Goal: Task Accomplishment & Management: Manage account settings

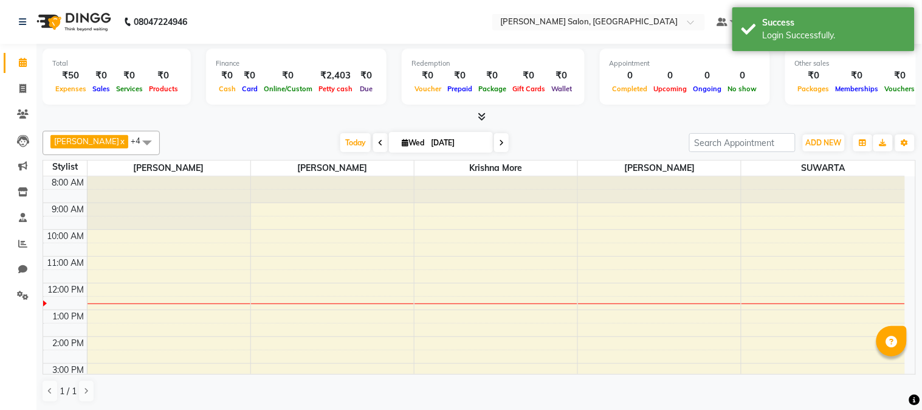
click at [484, 114] on icon at bounding box center [482, 116] width 8 height 9
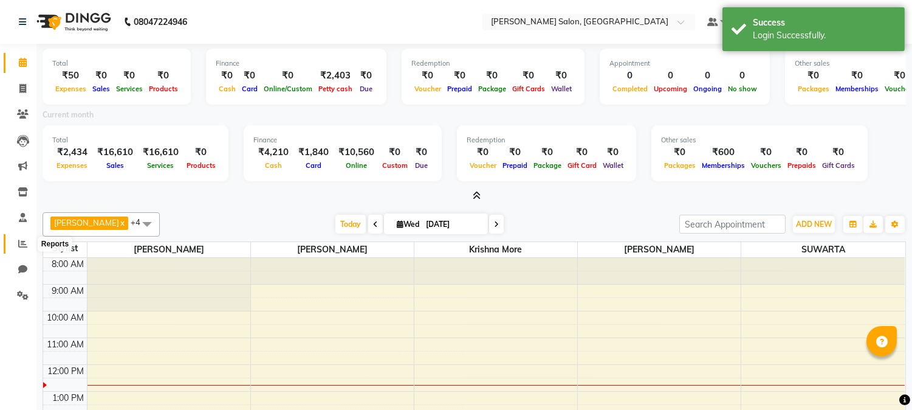
click at [23, 245] on icon at bounding box center [22, 243] width 9 height 9
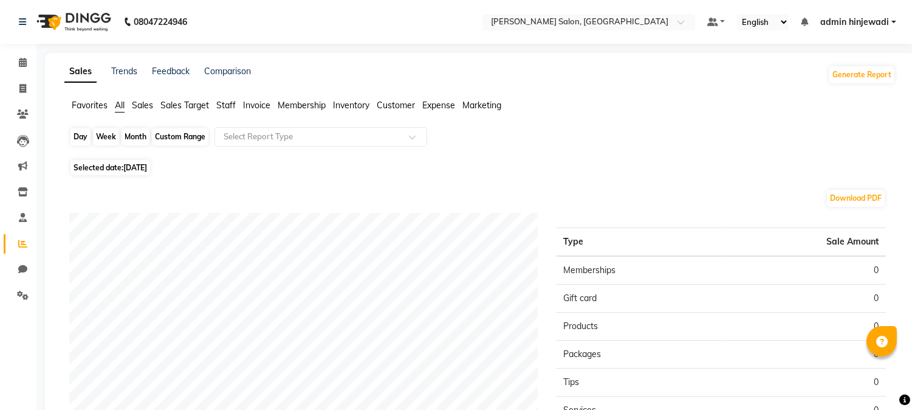
click at [89, 132] on div "Day" at bounding box center [80, 136] width 20 height 17
select select "9"
select select "2025"
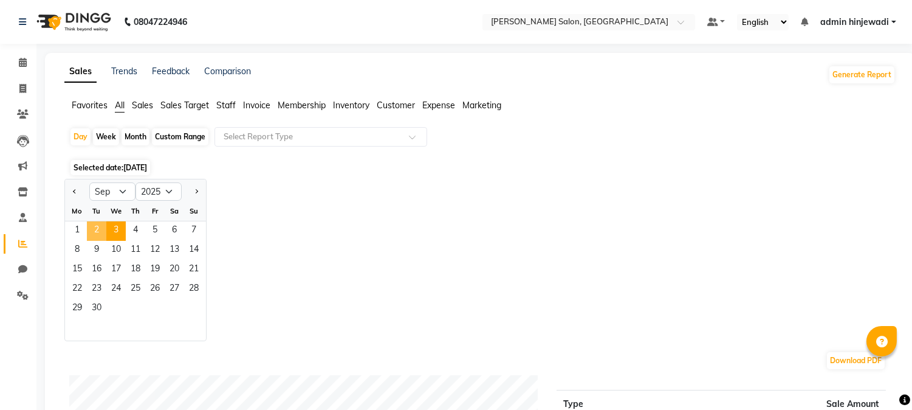
click at [97, 222] on span "2" at bounding box center [96, 230] width 19 height 19
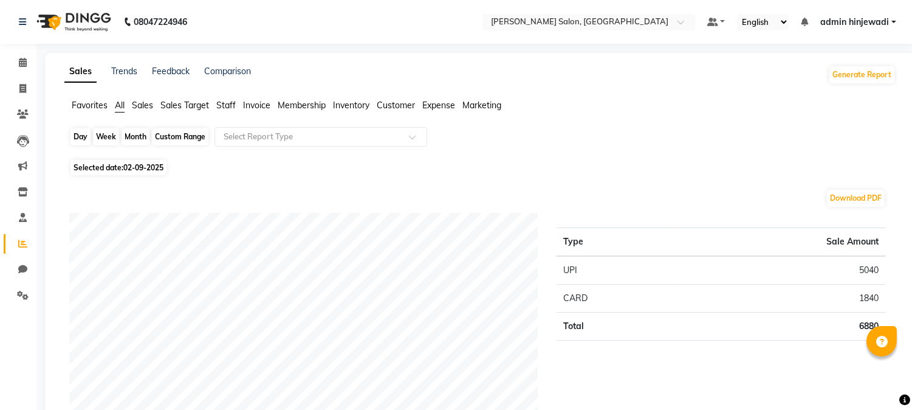
click at [85, 138] on div "Day" at bounding box center [80, 136] width 20 height 17
select select "9"
select select "2025"
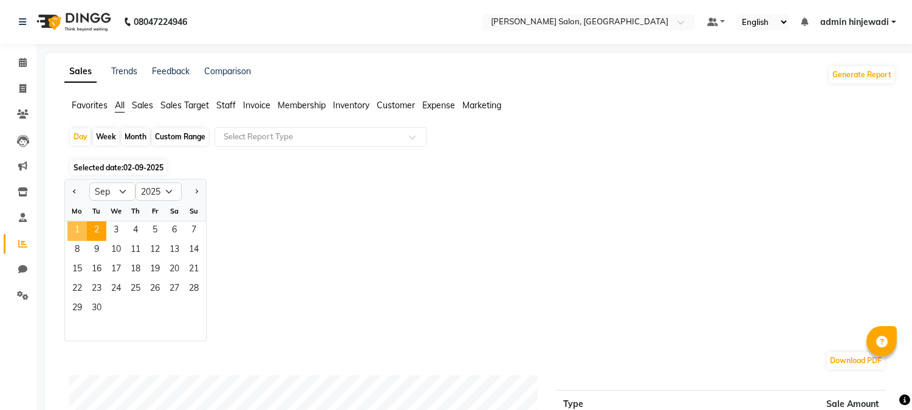
click at [74, 225] on span "1" at bounding box center [76, 230] width 19 height 19
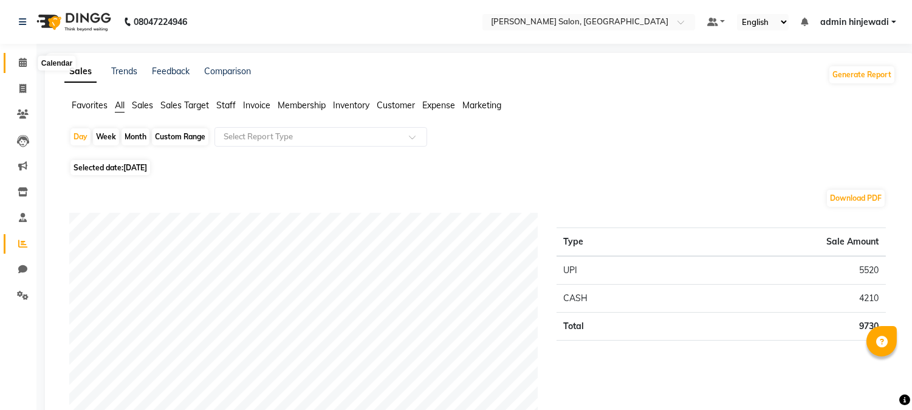
click at [19, 61] on icon at bounding box center [23, 62] width 8 height 9
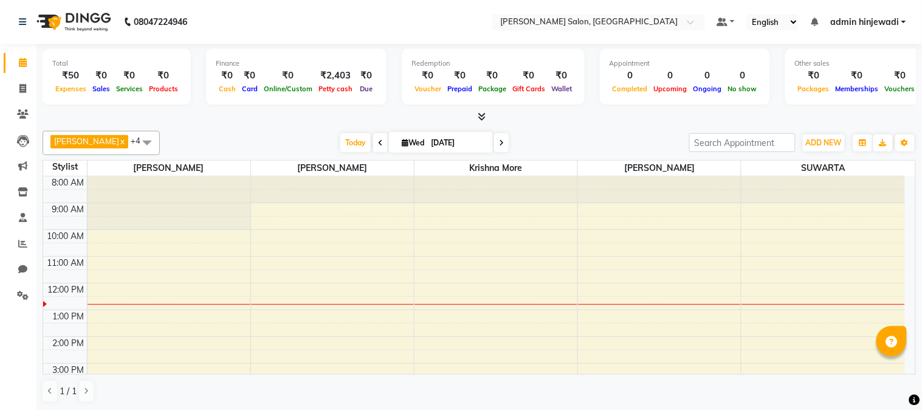
click at [867, 25] on span "admin hinjewadi" at bounding box center [864, 22] width 69 height 13
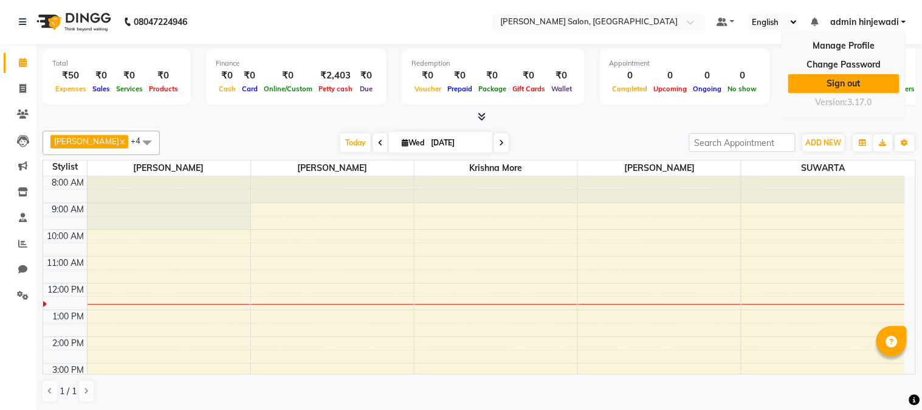
click at [865, 83] on link "Sign out" at bounding box center [843, 83] width 111 height 19
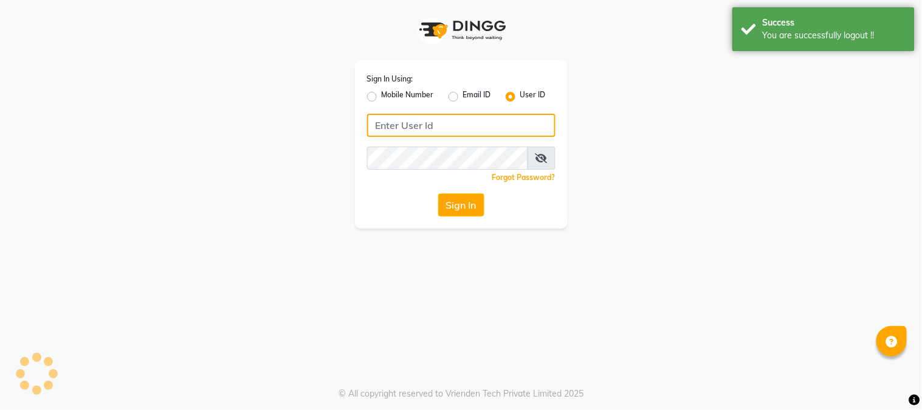
type input "9145515199"
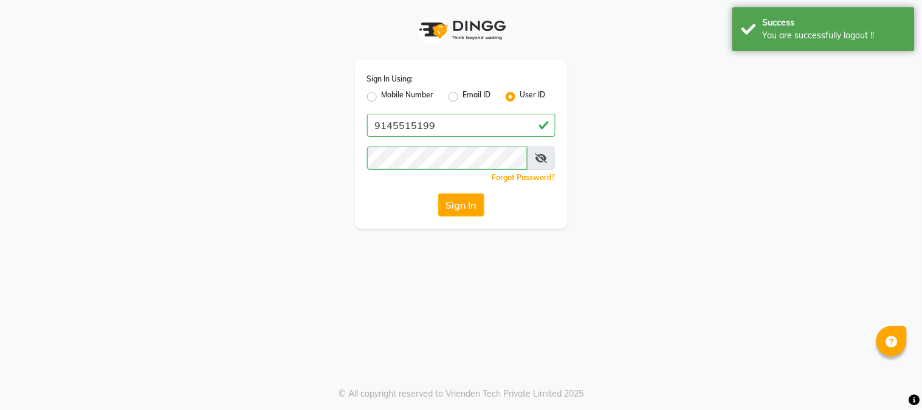
click at [382, 98] on label "Mobile Number" at bounding box center [408, 96] width 52 height 15
click at [382, 97] on input "Mobile Number" at bounding box center [386, 93] width 8 height 8
radio input "true"
radio input "false"
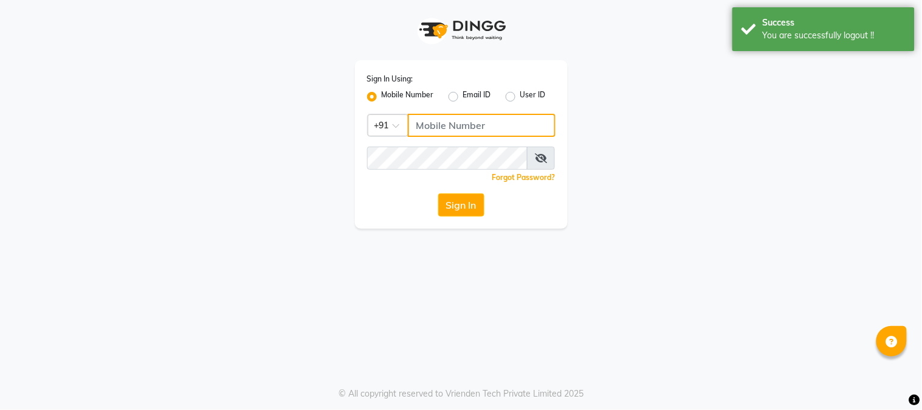
click at [451, 116] on input "Username" at bounding box center [482, 125] width 148 height 23
type input "9145515199"
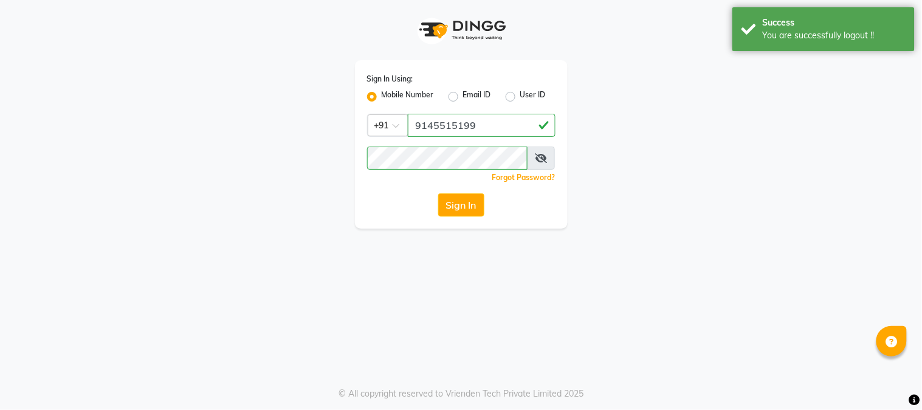
drag, startPoint x: 458, startPoint y: 199, endPoint x: 415, endPoint y: 135, distance: 76.7
click at [451, 180] on div "Sign In Using: Mobile Number Email ID User ID Country Code × [PHONE_NUMBER] Rem…" at bounding box center [461, 144] width 213 height 168
click at [478, 211] on button "Sign In" at bounding box center [461, 204] width 46 height 23
